Goal: Transaction & Acquisition: Purchase product/service

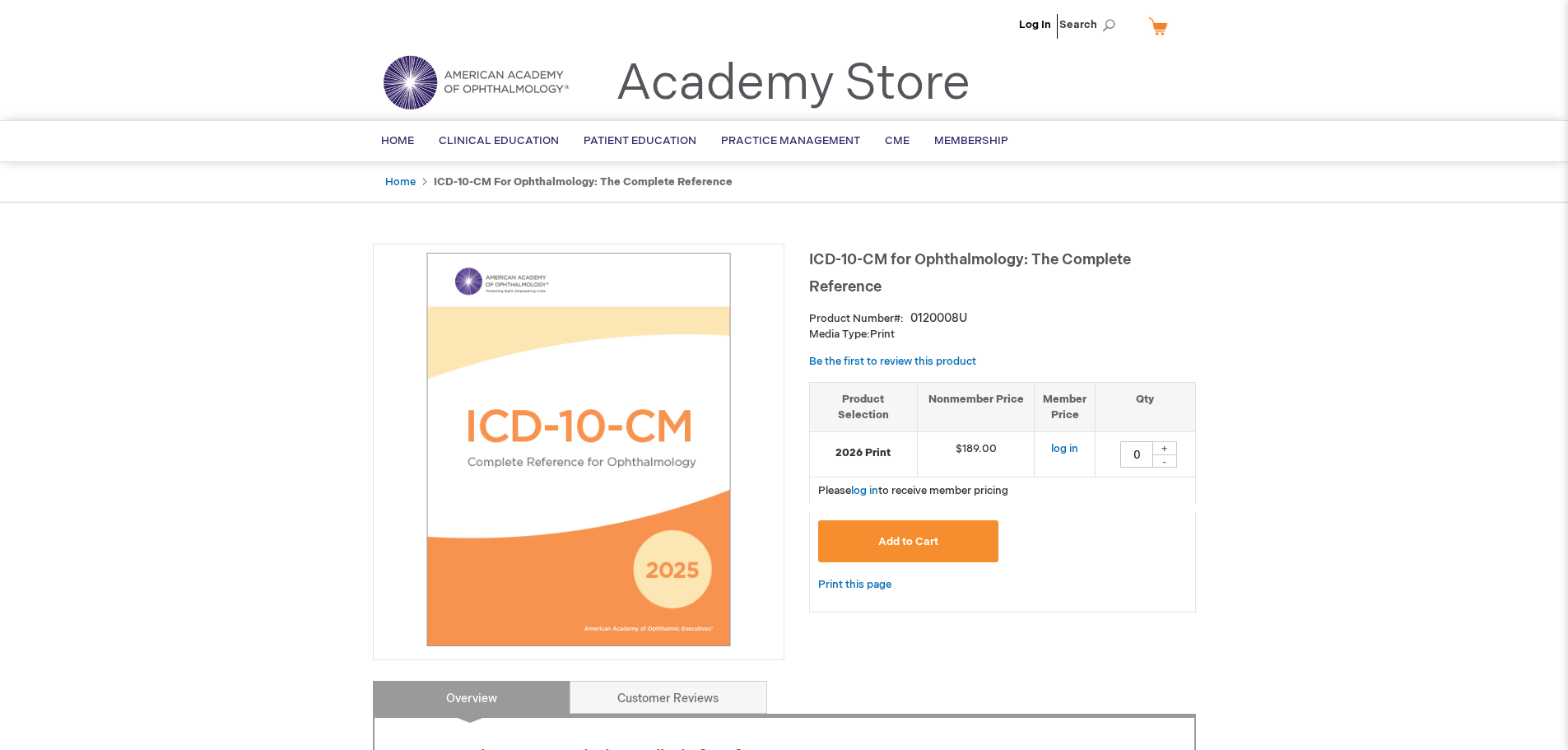
drag, startPoint x: 249, startPoint y: 9, endPoint x: 1069, endPoint y: 690, distance: 1065.9
copy div "Lor Ip Dolors Am Cons ADIPI ELITSEDD EIUSM TEMP(I) Utlab Etdol mag al enima mi …"
click at [1002, 574] on div "Add to Cart" at bounding box center [1003, 547] width 369 height 54
click at [793, 622] on div "ICD-10-CM for Ophthalmology: The Complete Reference Product Number 0120008U Med…" at bounding box center [784, 764] width 823 height 1042
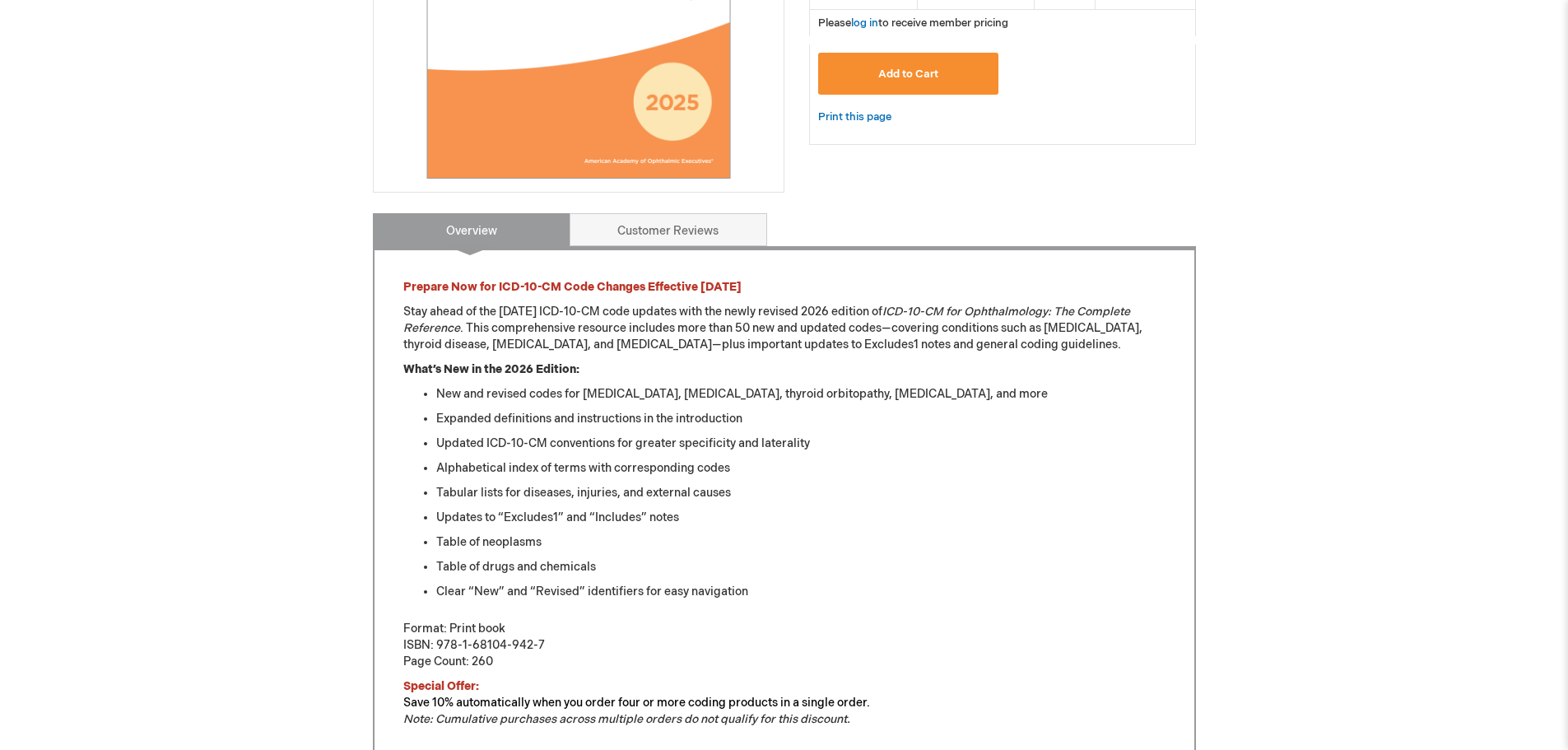
scroll to position [330, 0]
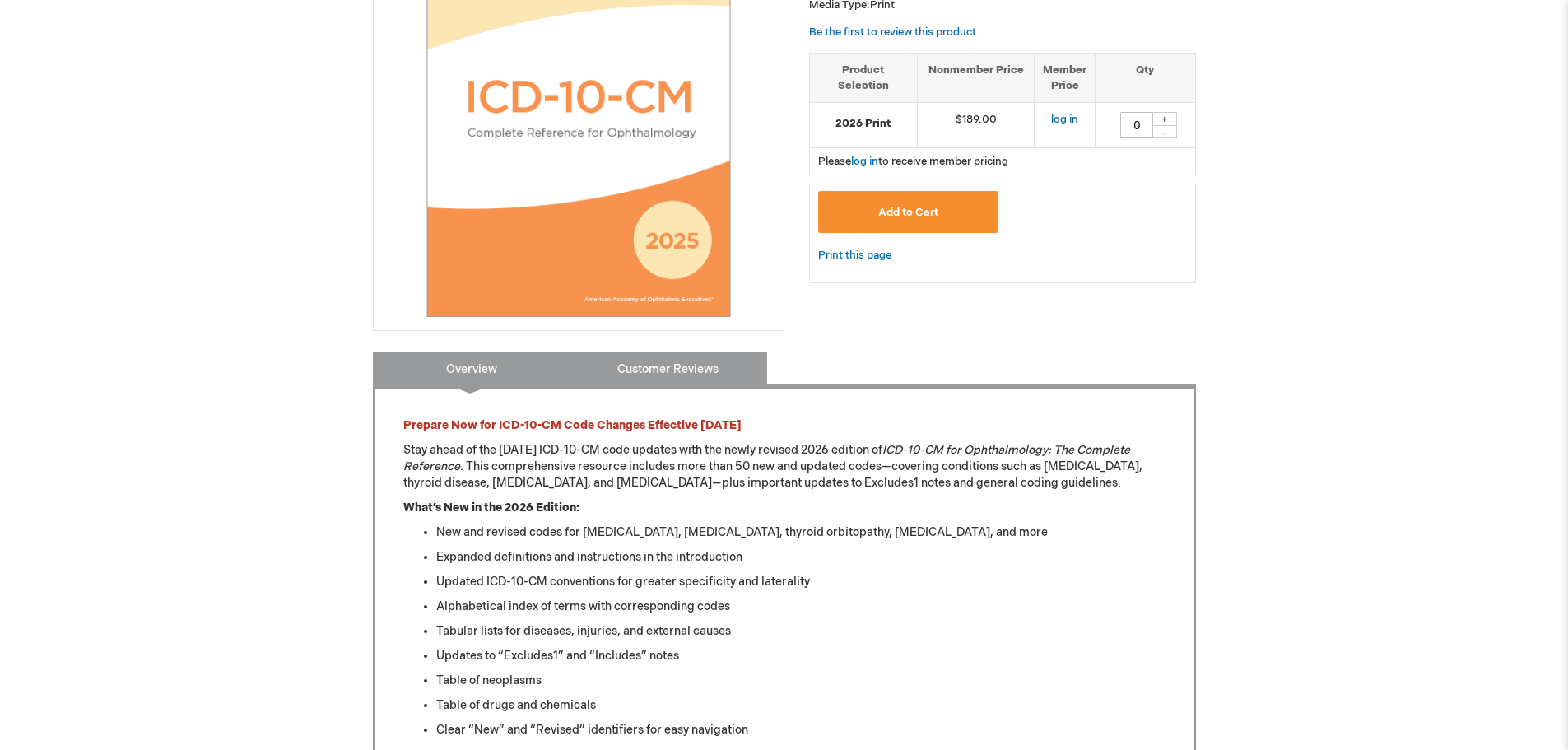
click at [694, 373] on link "Customer Reviews" at bounding box center [668, 367] width 197 height 33
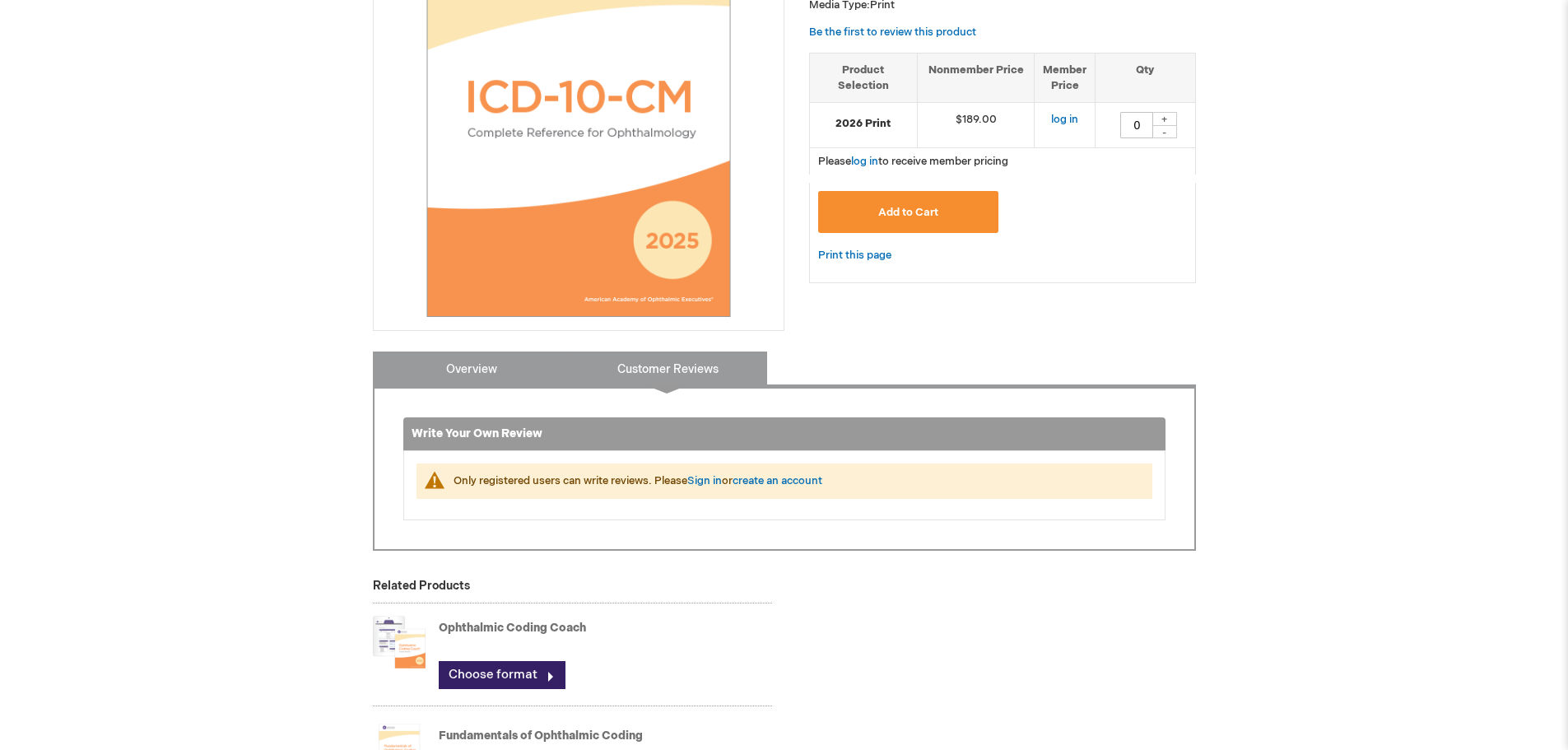
click at [492, 374] on link "Overview" at bounding box center [471, 367] width 197 height 33
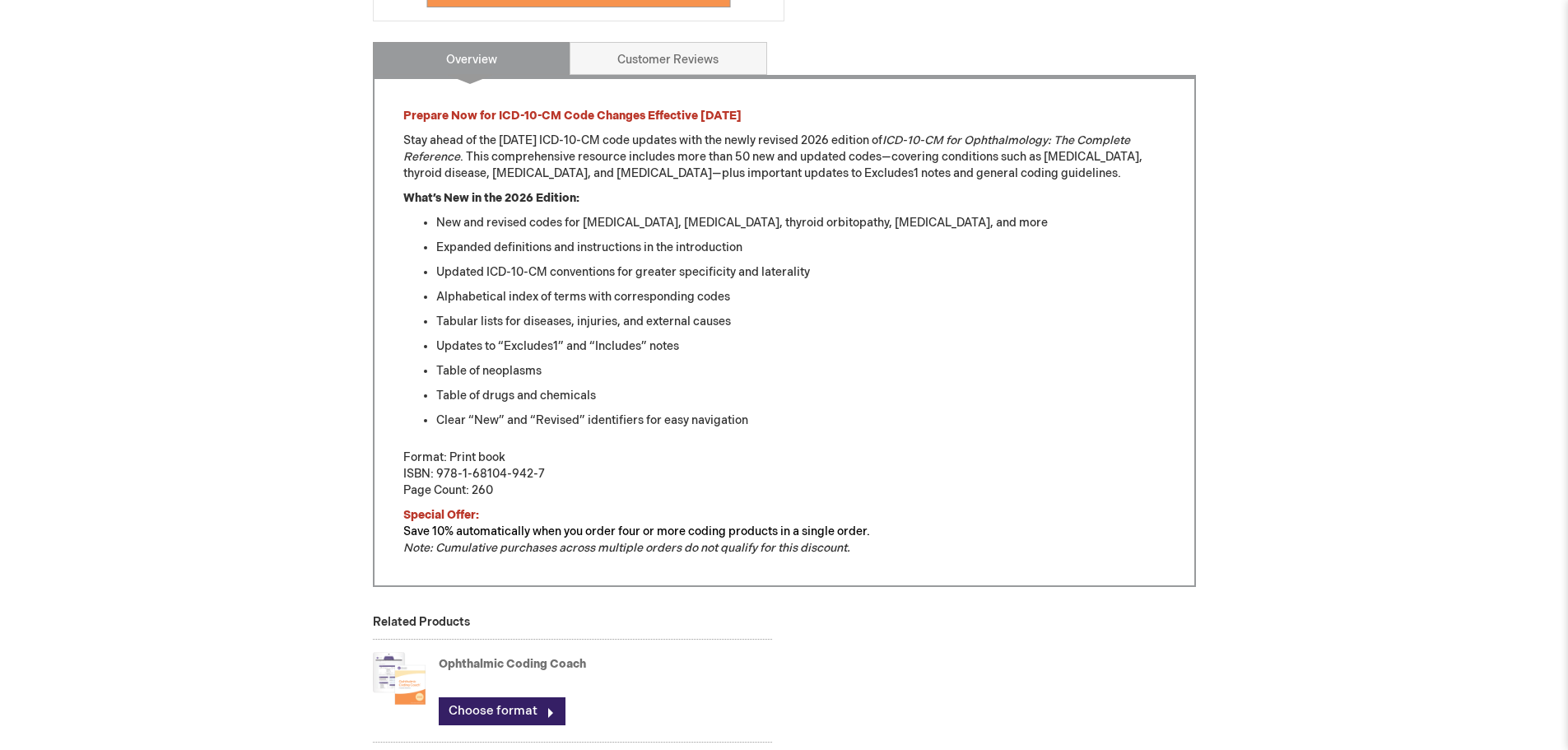
scroll to position [599, 0]
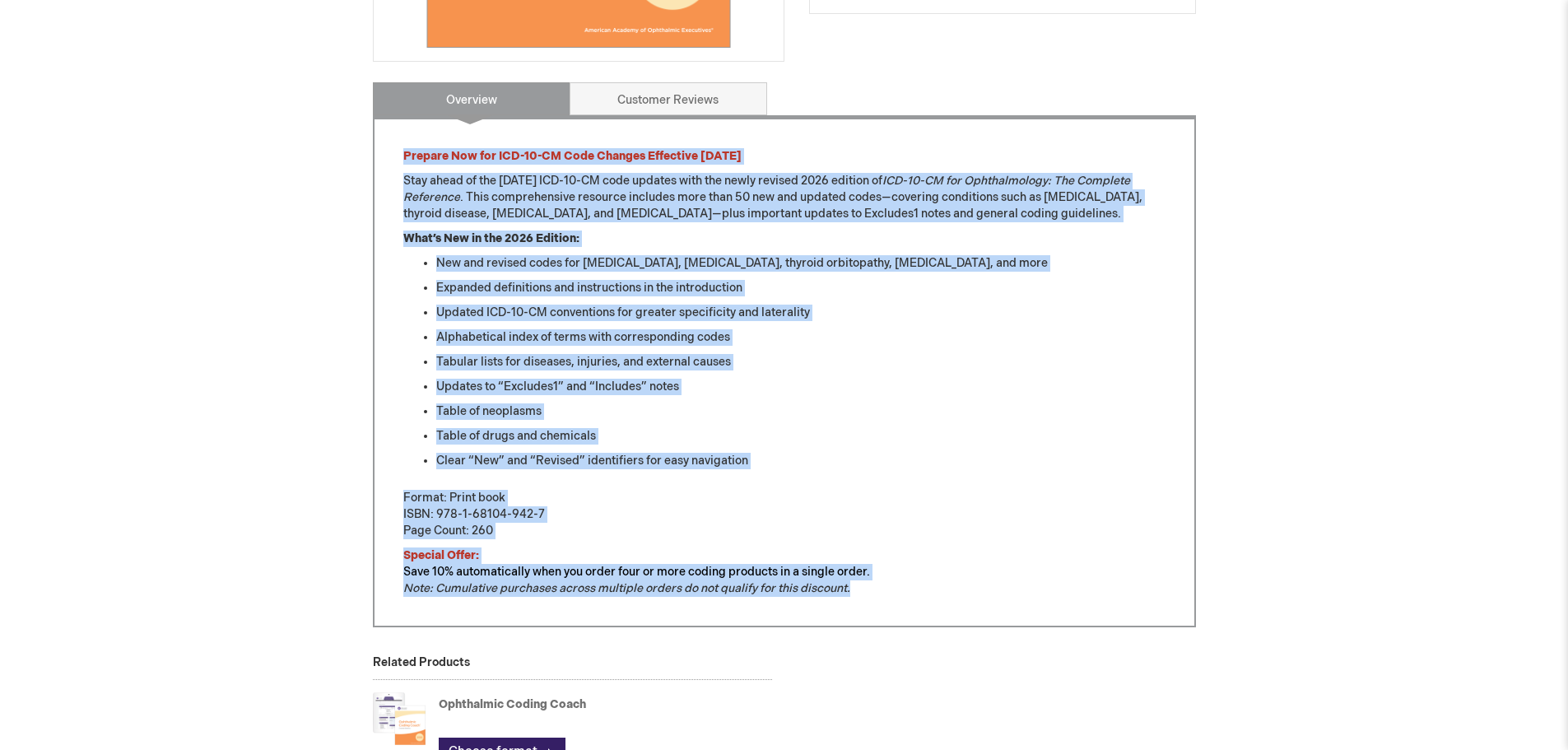
drag, startPoint x: 399, startPoint y: 154, endPoint x: 871, endPoint y: 583, distance: 637.8
click at [871, 583] on div "Prepare Now for ICD-10-CM Code Changes Effective [DATE] Stay ahead of the [DATE…" at bounding box center [784, 371] width 823 height 512
copy div "Loremip Dol sit AME-16-CO Adip Elitsed Doeiusmod Tem. 3 Inci utlab et dol Mag. …"
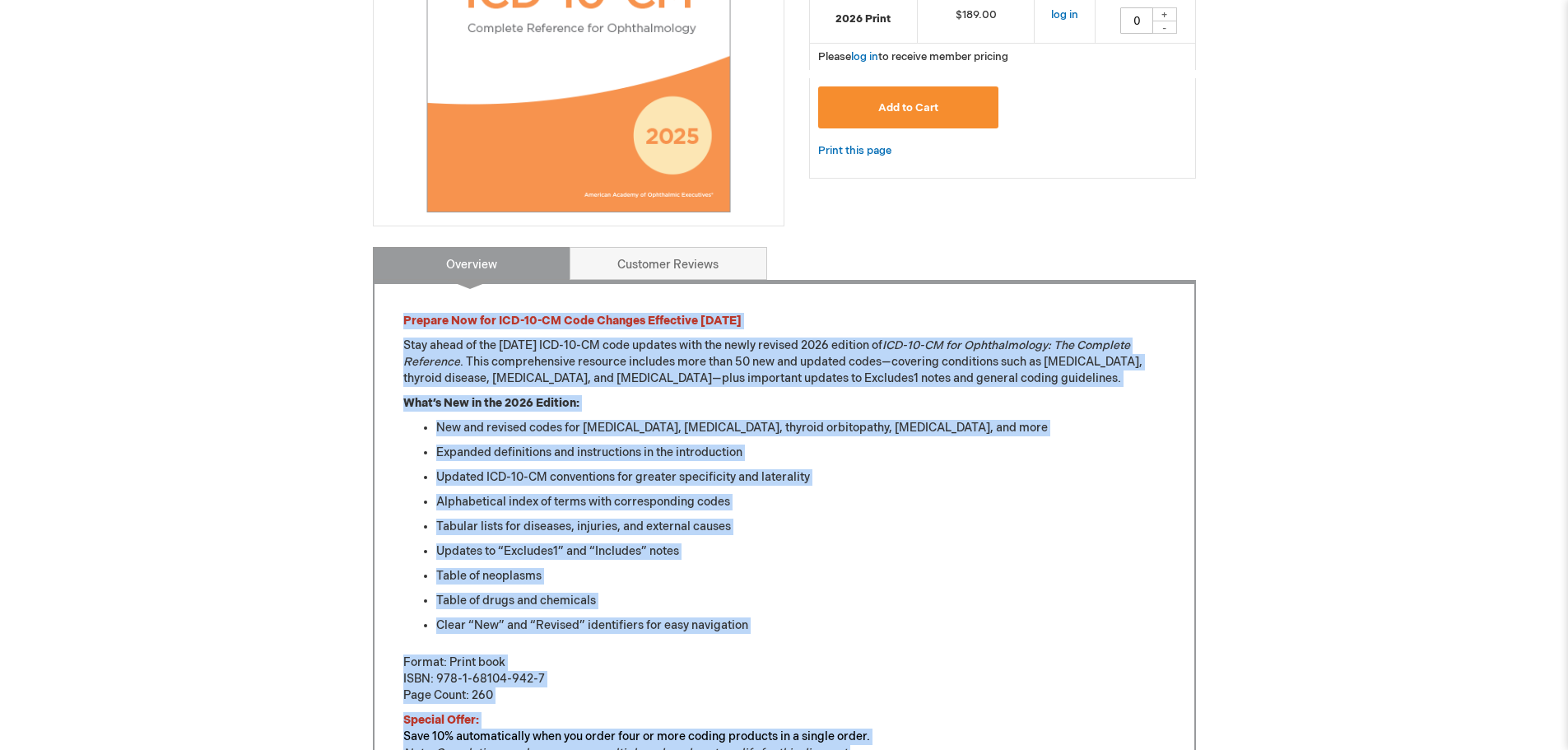
click at [1001, 389] on div "Prepare Now for ICD-10-CM Code Changes Effective [DATE] Stay ahead of the [DATE…" at bounding box center [784, 537] width 762 height 448
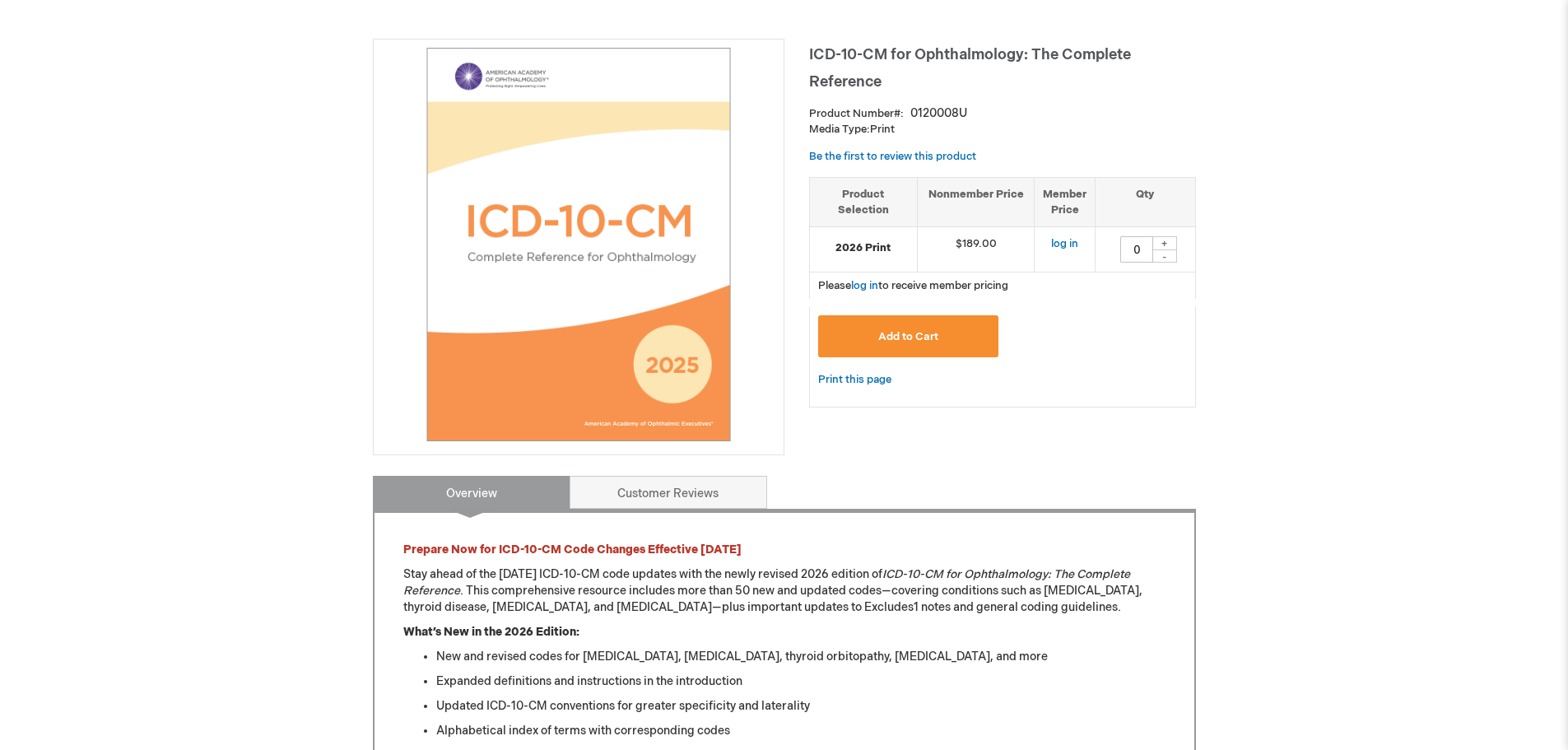
scroll to position [0, 0]
